Goal: Transaction & Acquisition: Purchase product/service

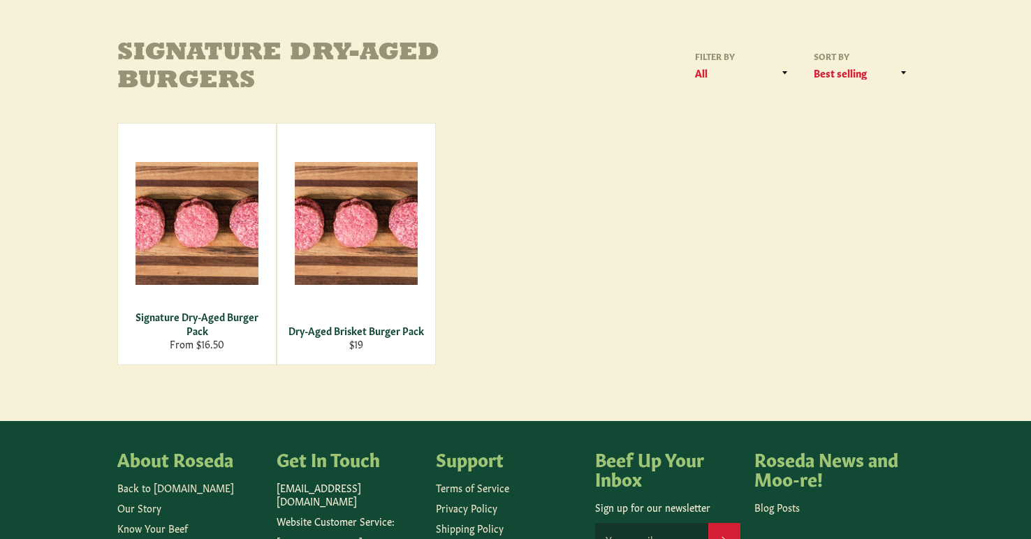
scroll to position [172, 0]
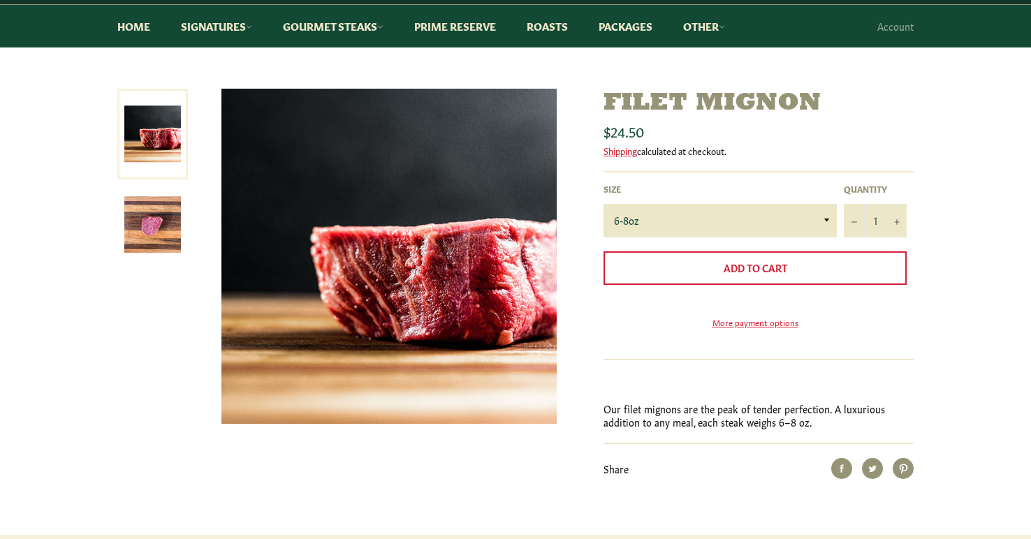
scroll to position [135, 0]
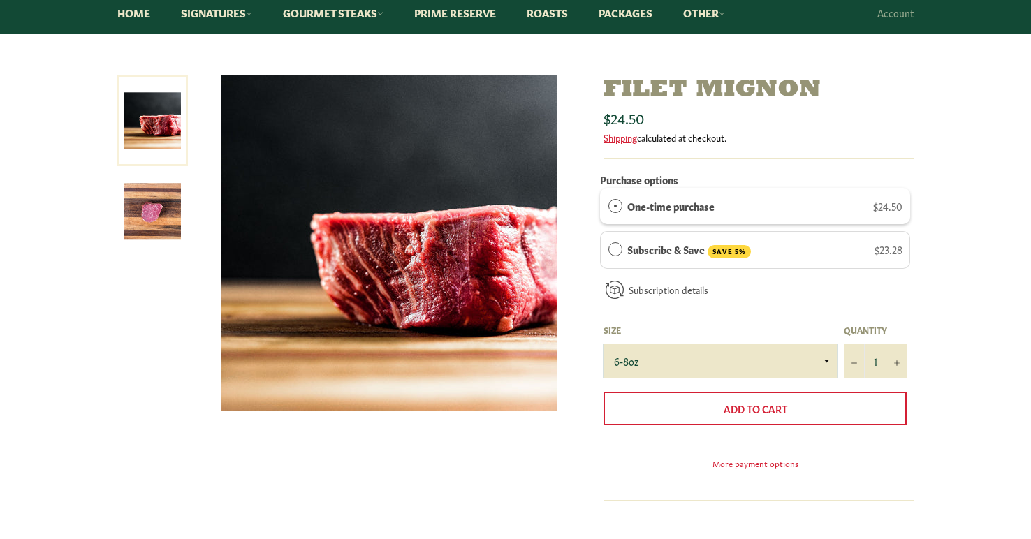
click at [713, 362] on select "6-8oz" at bounding box center [719, 361] width 233 height 34
click at [962, 326] on div "Filet Mignon Sale Regular price $24.50 Shipping calculated at checkout. Purchas…" at bounding box center [515, 375] width 1031 height 600
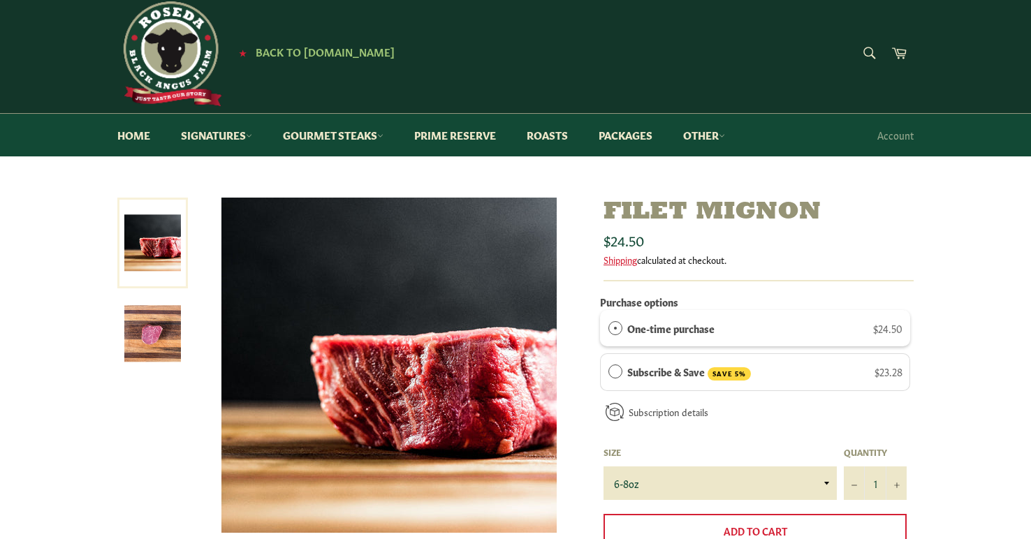
scroll to position [10, 0]
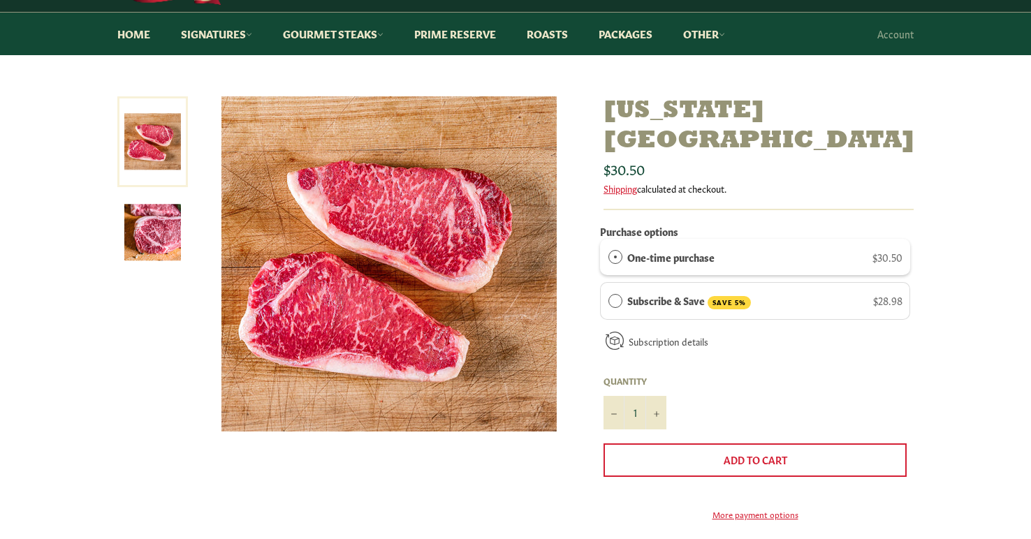
scroll to position [120, 0]
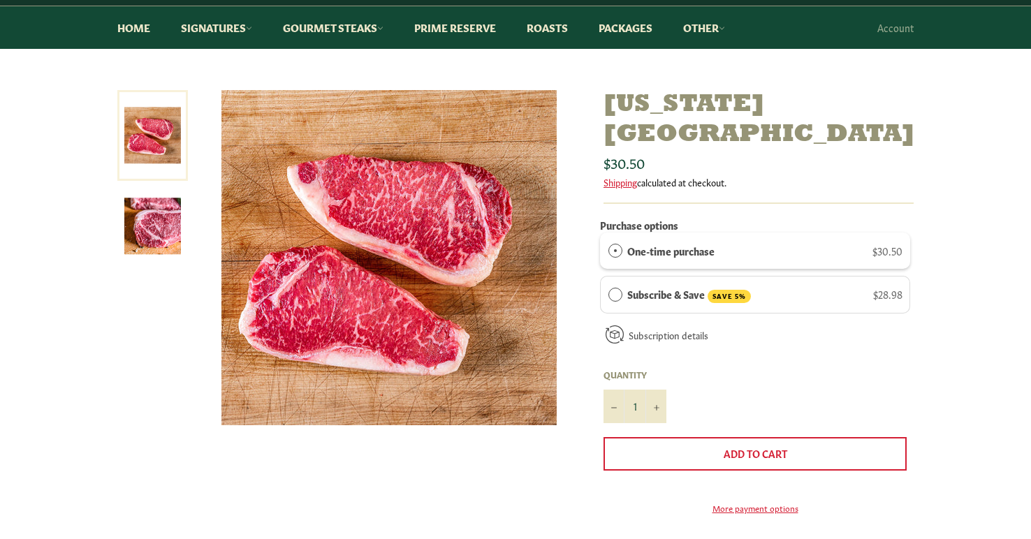
click at [145, 235] on img at bounding box center [152, 226] width 57 height 57
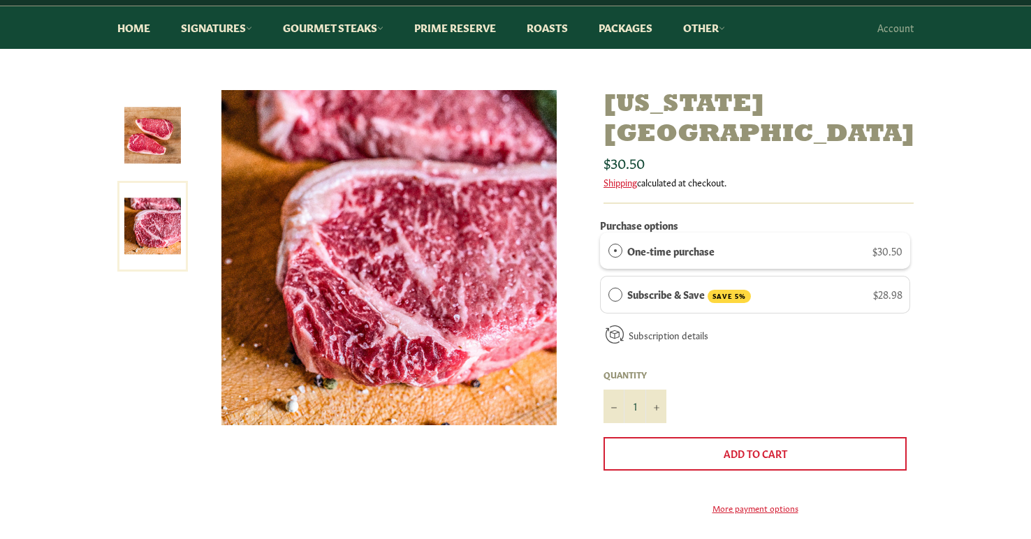
click at [146, 150] on img at bounding box center [152, 135] width 57 height 57
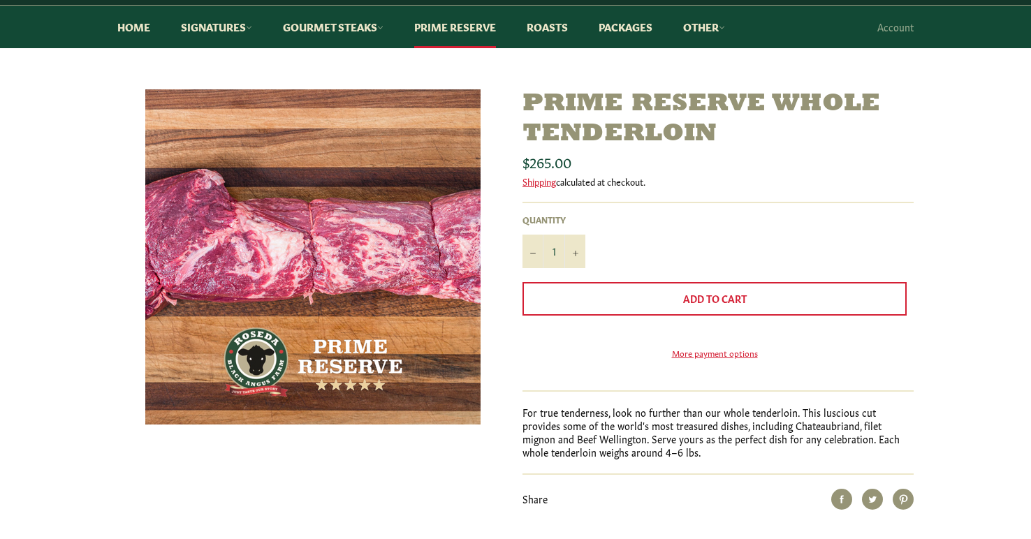
scroll to position [115, 0]
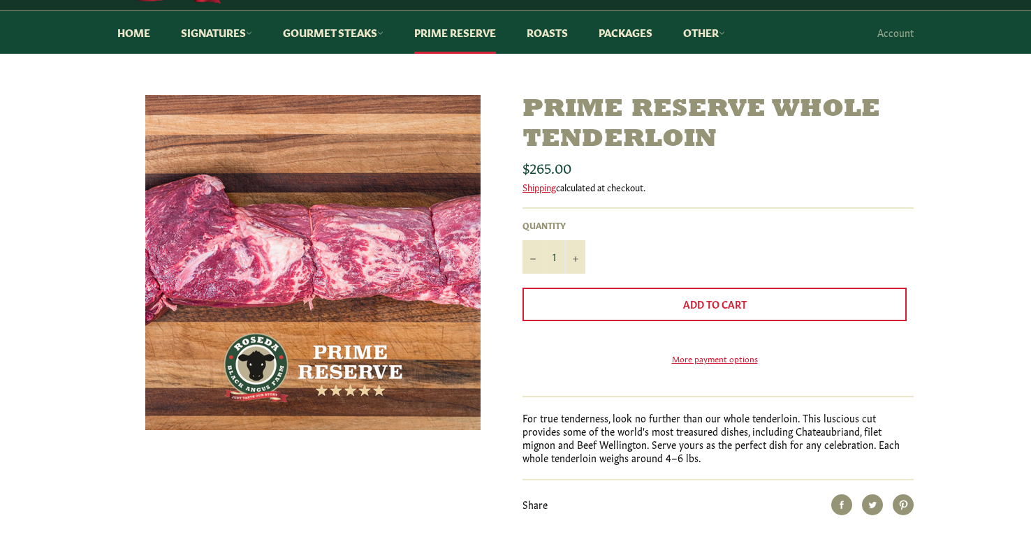
click at [961, 367] on div "Prime Reserve Whole Tenderloin Sale Regular price $265.00 Shipping calculated a…" at bounding box center [515, 333] width 1031 height 476
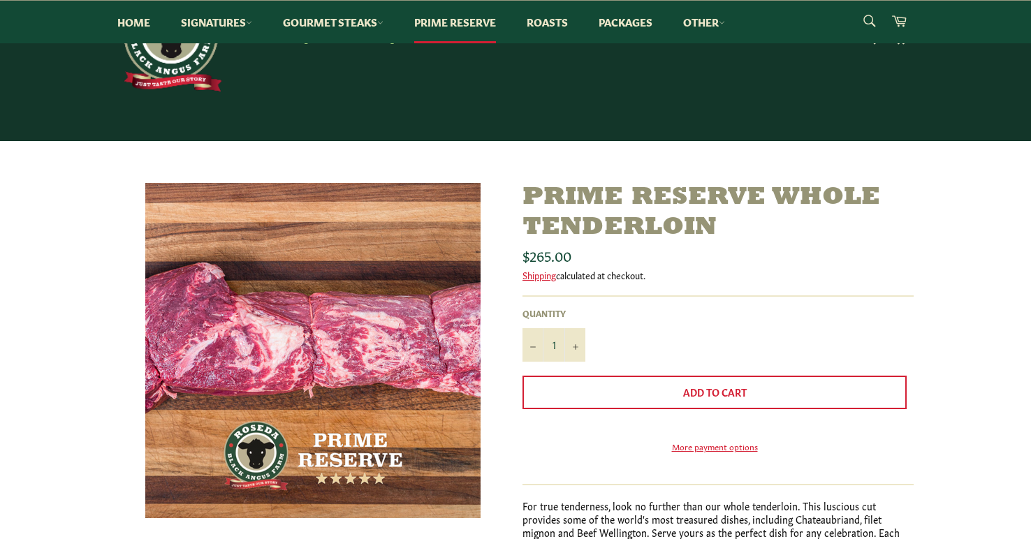
scroll to position [0, 0]
